Goal: Obtain resource: Obtain resource

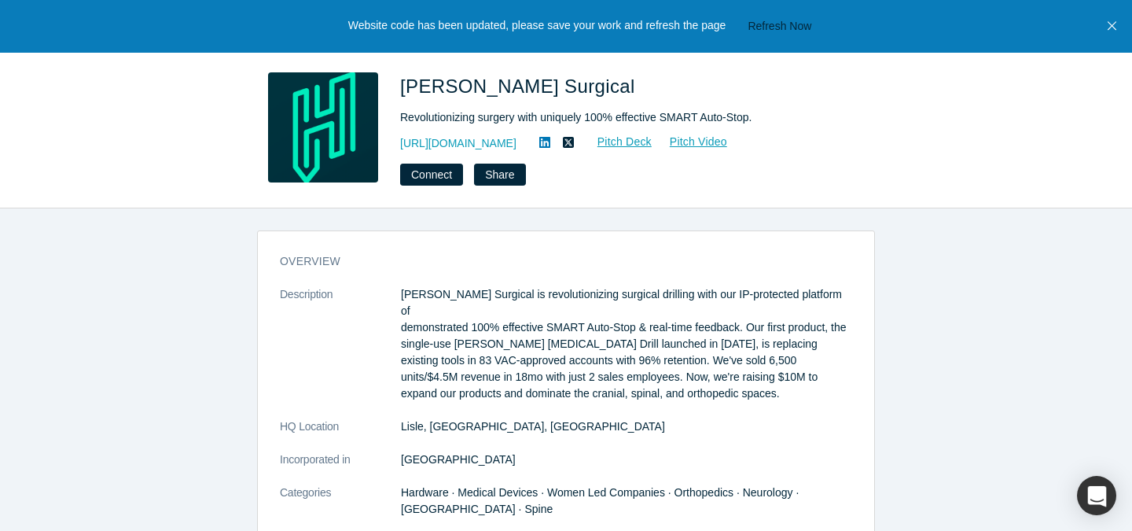
scroll to position [856, 0]
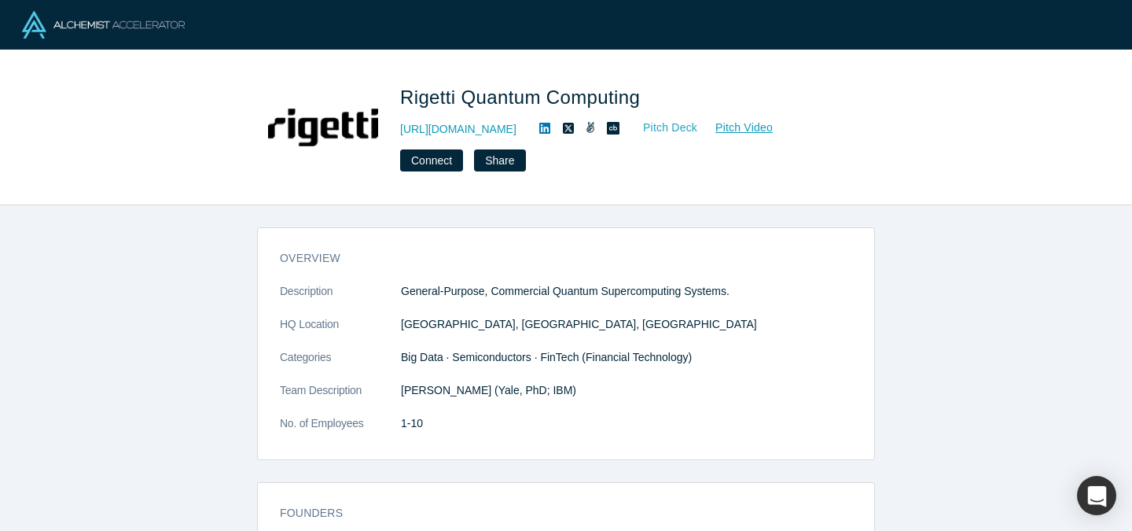
click at [674, 126] on link "Pitch Deck" at bounding box center [662, 128] width 72 height 18
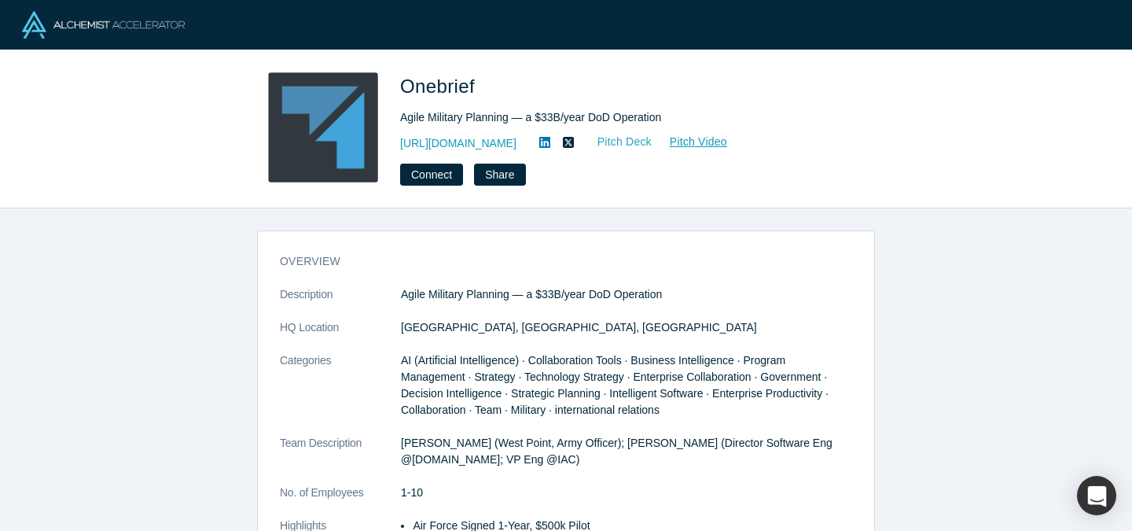
click at [597, 142] on link "Pitch Deck" at bounding box center [616, 142] width 72 height 18
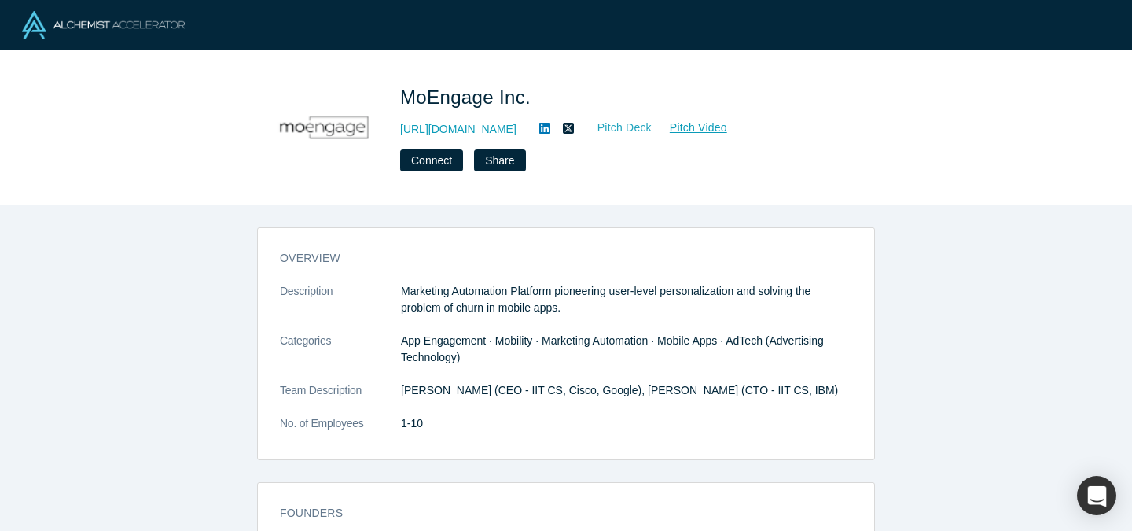
click at [639, 120] on link "Pitch Deck" at bounding box center [616, 128] width 72 height 18
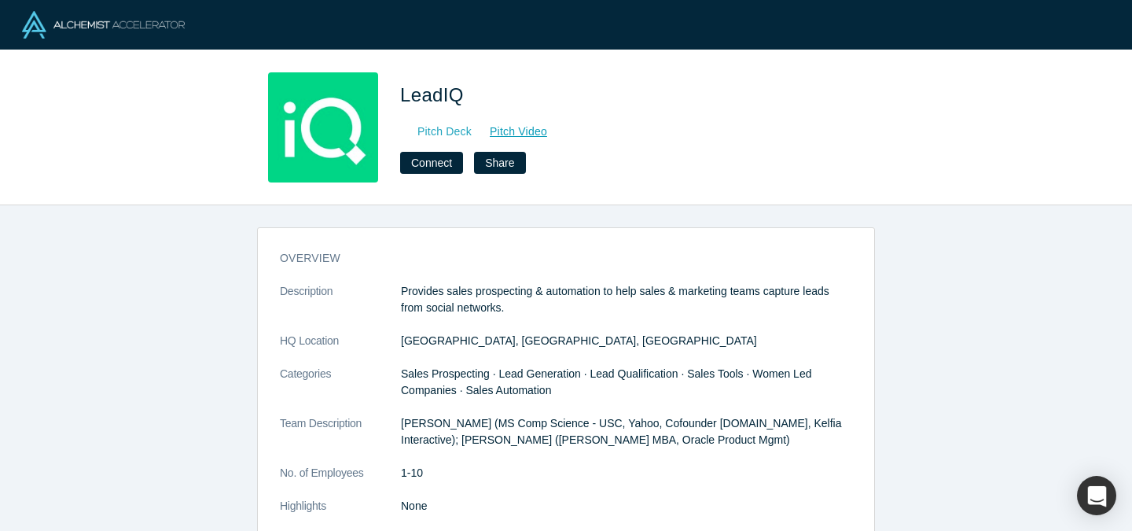
click at [454, 130] on link "Pitch Deck" at bounding box center [436, 132] width 72 height 18
